Goal: Information Seeking & Learning: Learn about a topic

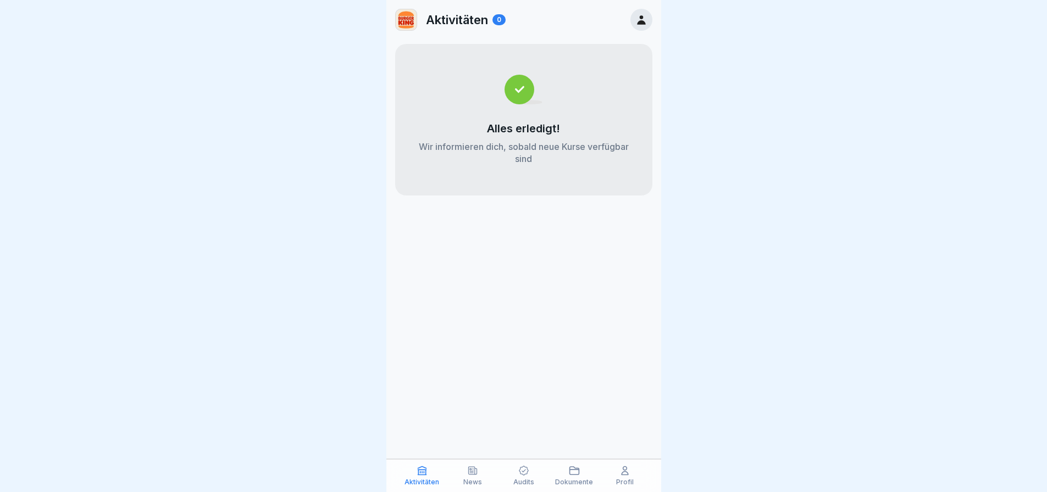
click at [520, 479] on p "Audits" at bounding box center [523, 483] width 21 height 8
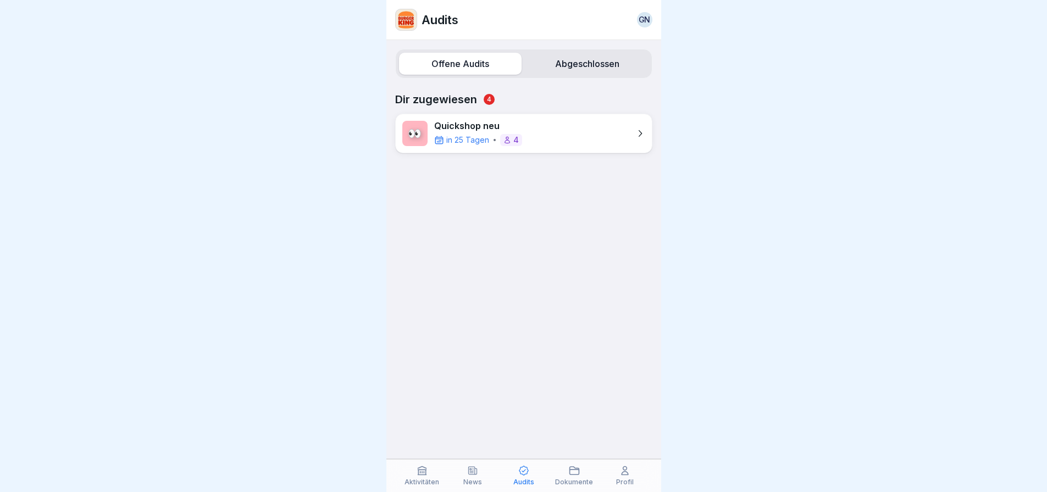
click at [467, 475] on icon at bounding box center [472, 470] width 11 height 11
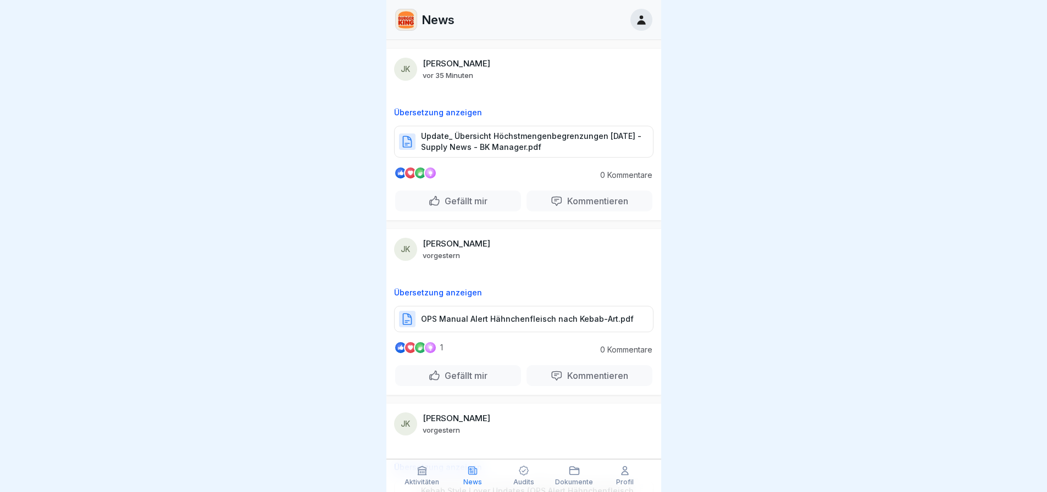
click at [510, 148] on p "Update_ Übersicht Höchstmengenbegrenzungen [DATE] - Supply News - BK Manager.pdf" at bounding box center [531, 142] width 221 height 22
click at [523, 326] on div "OPS Manual Alert Hähnchenfleisch nach Kebab-Art.pdf" at bounding box center [523, 319] width 259 height 26
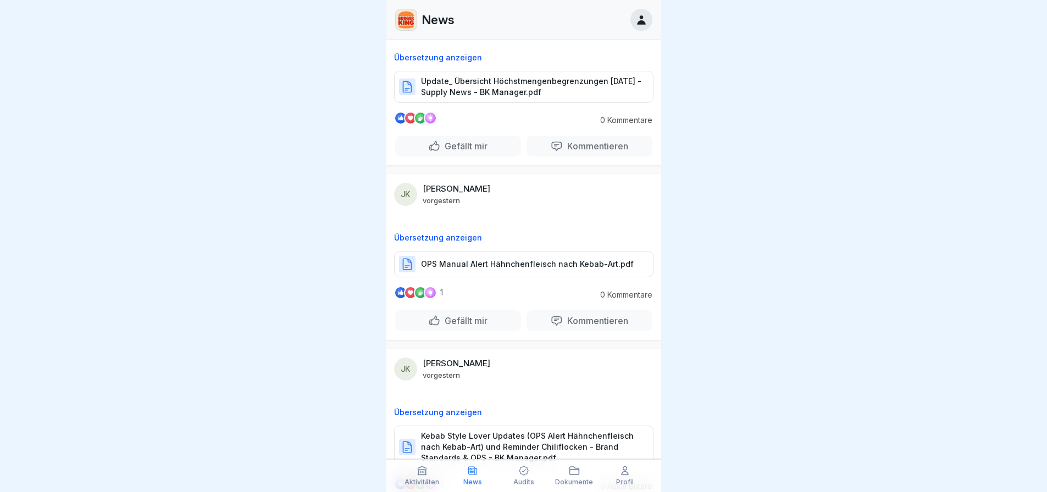
click at [504, 266] on p "OPS Manual Alert Hähnchenfleisch nach Kebab-Art.pdf" at bounding box center [527, 264] width 213 height 11
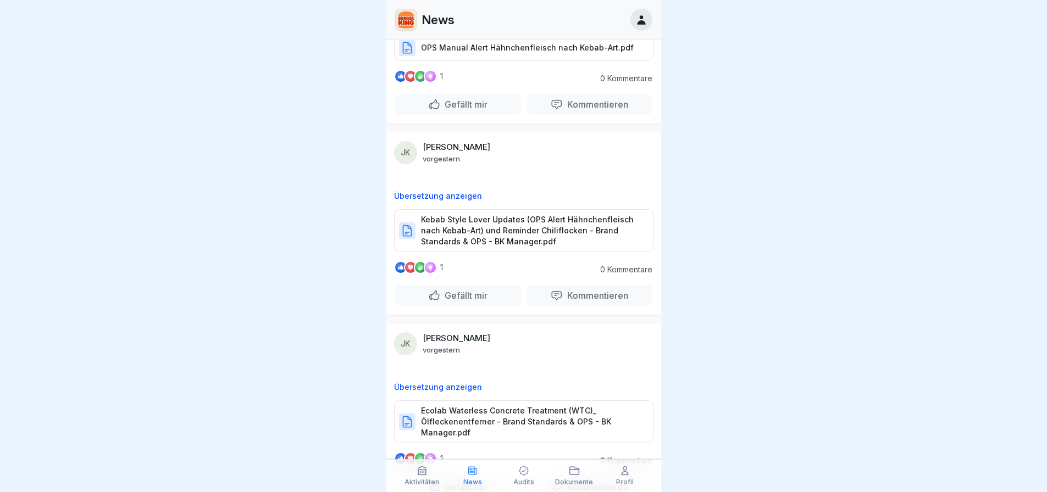
scroll to position [275, 0]
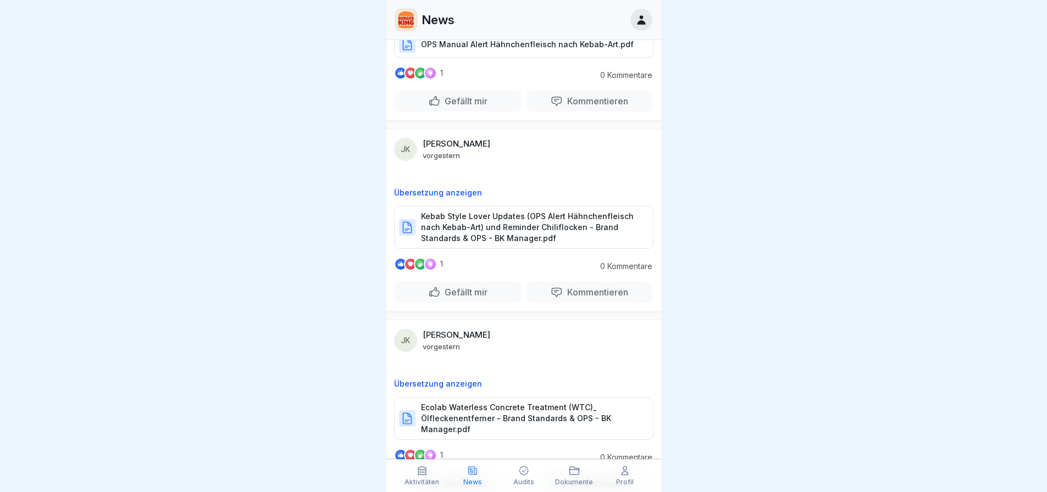
click at [480, 236] on p "Kebab Style Lover Updates (OPS Alert Hähnchenfleisch nach Kebab-Art) und Remind…" at bounding box center [531, 227] width 221 height 33
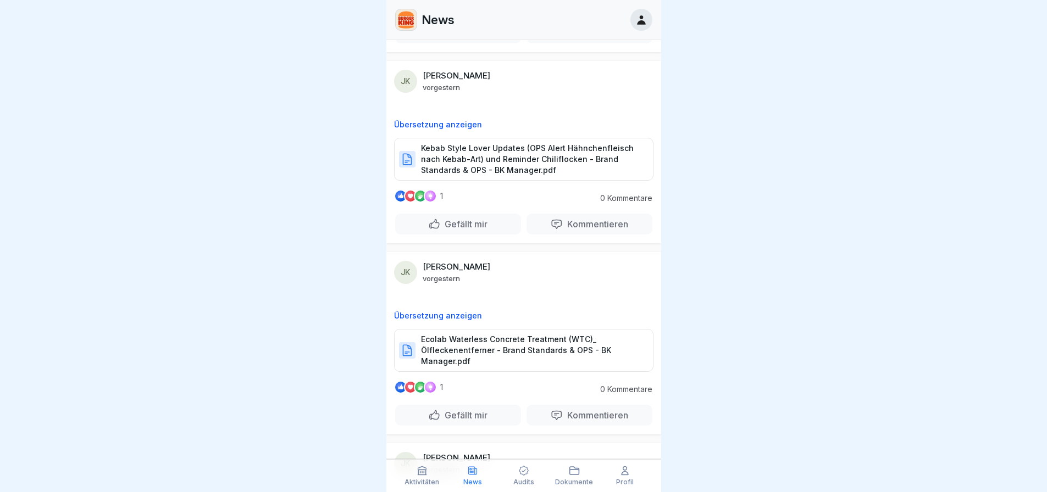
scroll to position [549, 0]
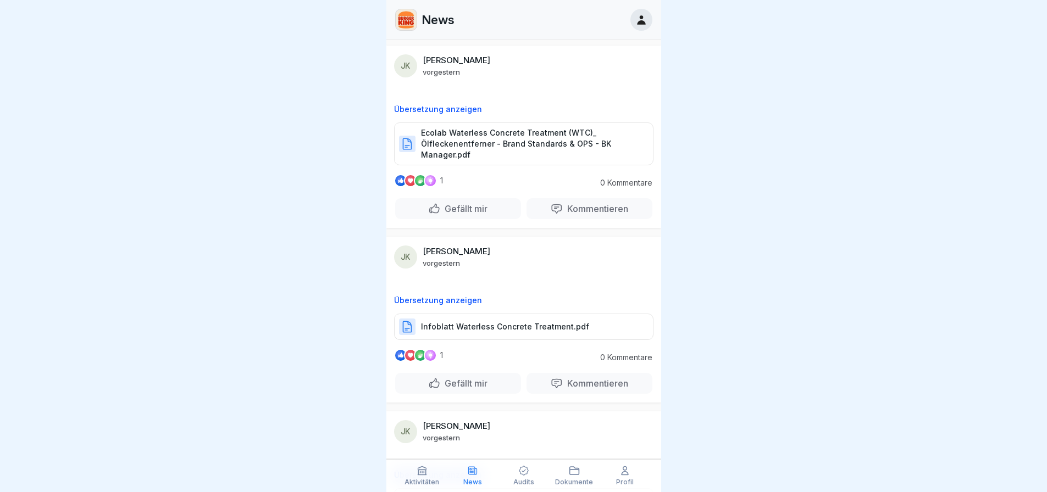
click at [530, 146] on p "Ecolab Waterless Concrete Treatment (WTC)_ Ölfleckenentferner - Brand Standards…" at bounding box center [531, 143] width 221 height 33
click at [539, 322] on p "Infoblatt Waterless Concrete Treatment.pdf" at bounding box center [505, 326] width 168 height 11
